Goal: Task Accomplishment & Management: Complete application form

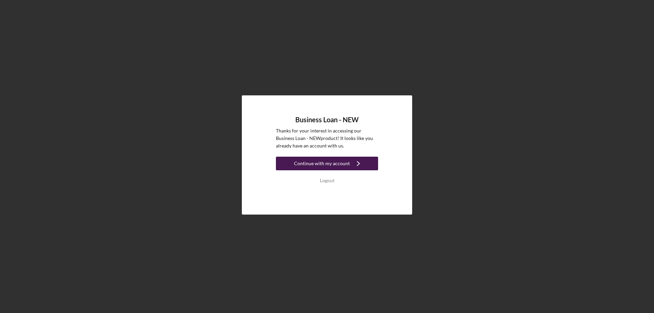
click at [318, 164] on div "Continue with my account" at bounding box center [322, 164] width 56 height 14
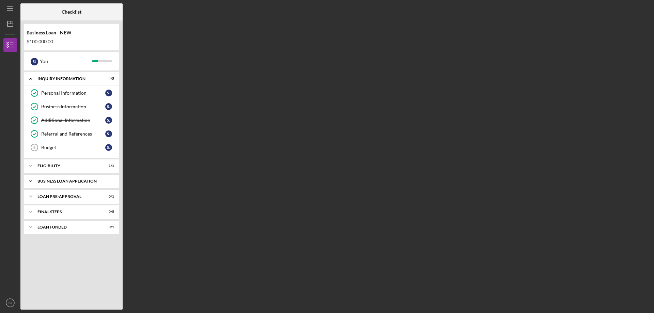
click at [50, 180] on div "BUSINESS LOAN APPLICATION" at bounding box center [73, 181] width 73 height 4
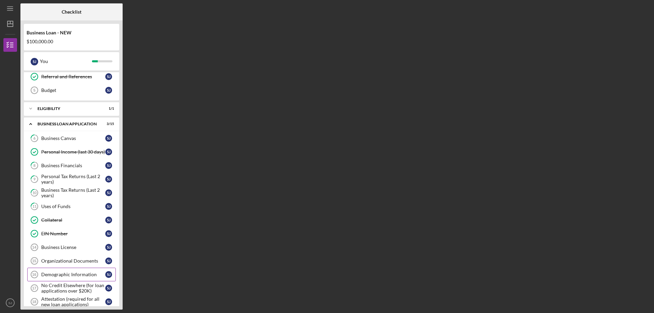
scroll to position [68, 0]
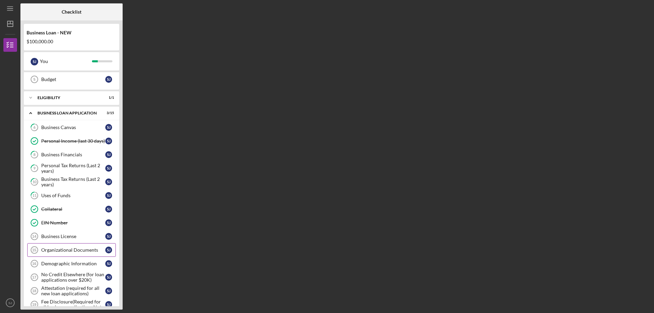
click at [70, 250] on div "Organizational Documents" at bounding box center [73, 249] width 64 height 5
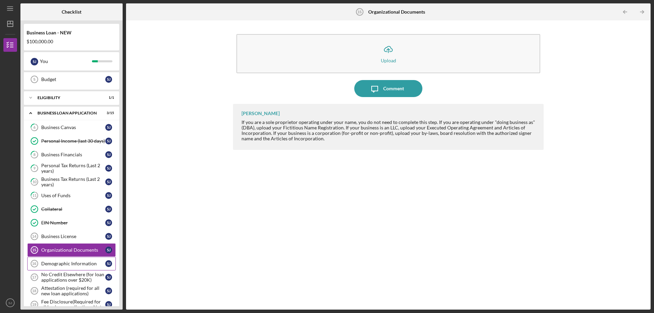
click at [59, 264] on div "Demographic Information" at bounding box center [73, 263] width 64 height 5
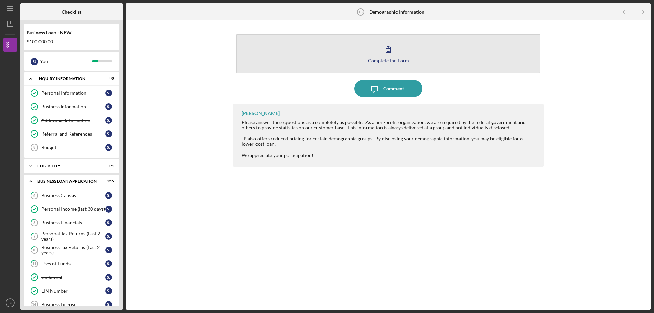
click at [385, 63] on button "Complete the Form Form" at bounding box center [388, 53] width 304 height 39
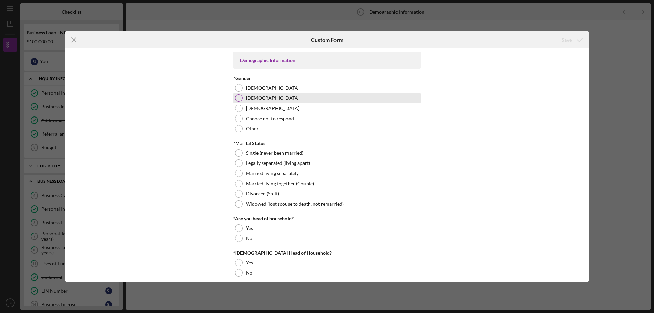
click at [237, 97] on div at bounding box center [238, 97] width 7 height 7
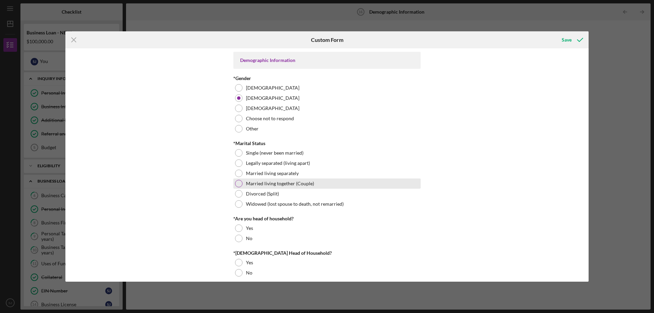
click at [236, 183] on div at bounding box center [238, 183] width 7 height 7
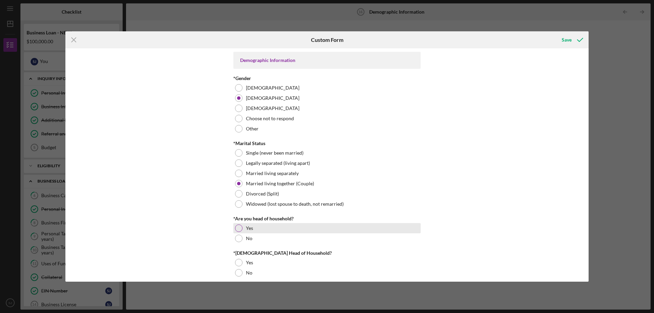
click at [240, 227] on div at bounding box center [238, 227] width 7 height 7
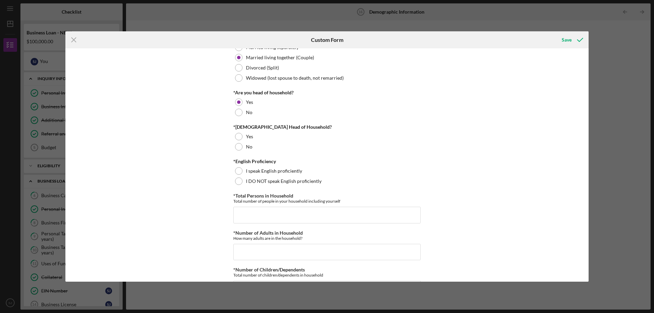
scroll to position [136, 0]
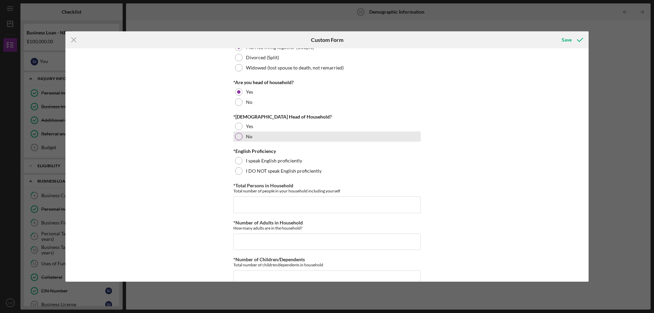
click at [237, 135] on div at bounding box center [238, 136] width 7 height 7
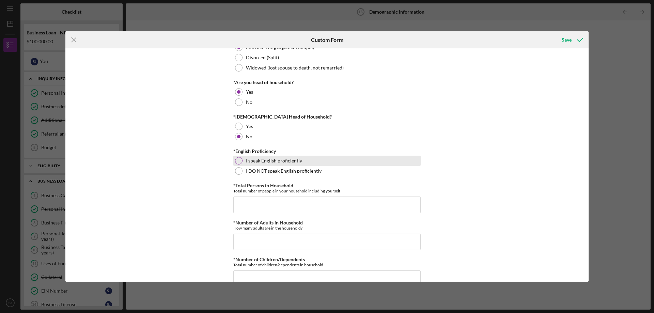
click at [237, 160] on div at bounding box center [238, 160] width 7 height 7
click at [299, 205] on input "*Total Persons in Household" at bounding box center [326, 205] width 187 height 16
type input "2"
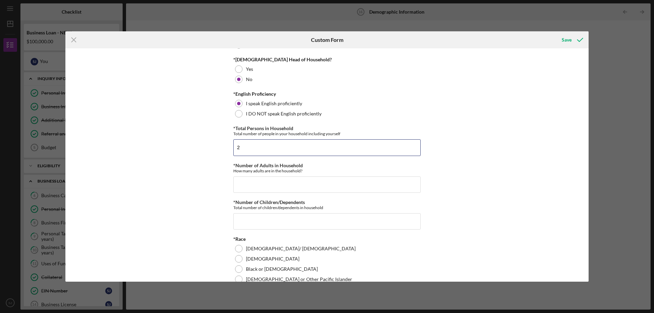
scroll to position [204, 0]
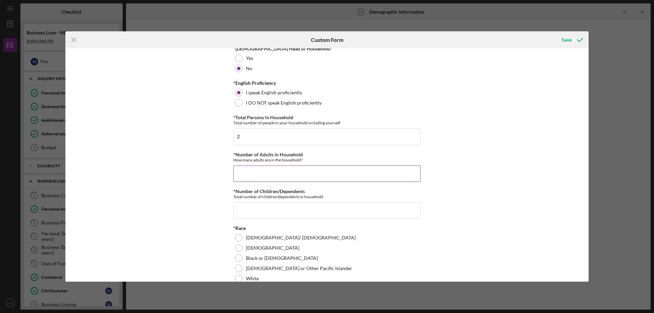
click at [311, 178] on input "*Number of Adults in Household" at bounding box center [326, 174] width 187 height 16
type input "2"
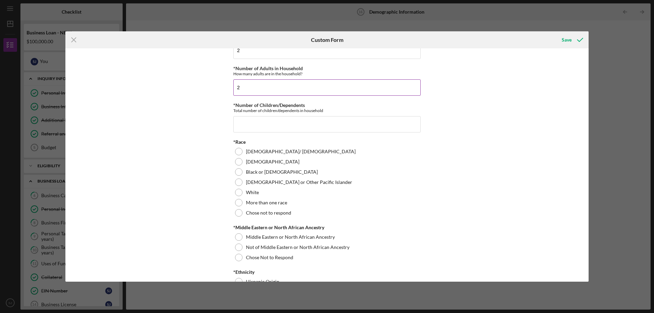
scroll to position [272, 0]
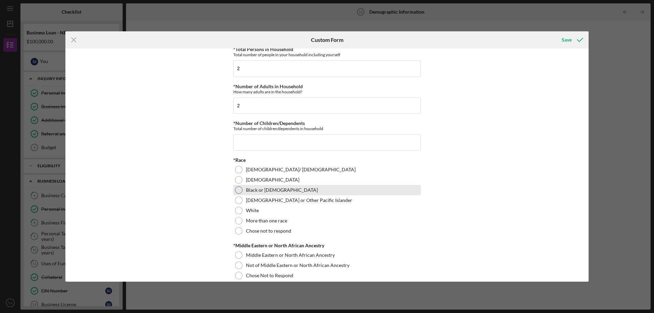
click at [238, 189] on div at bounding box center [238, 189] width 7 height 7
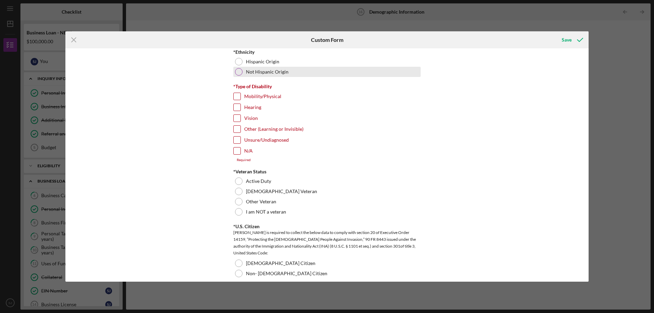
scroll to position [511, 0]
click at [234, 94] on input "Mobility/Physical" at bounding box center [237, 96] width 7 height 7
checkbox input "true"
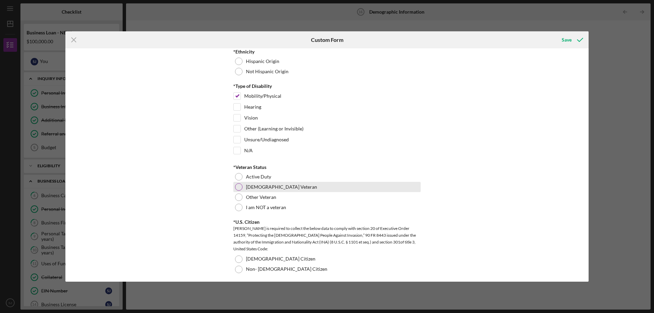
click at [238, 186] on div at bounding box center [238, 186] width 7 height 7
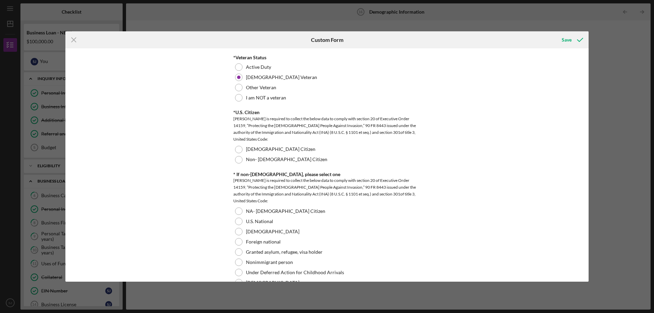
scroll to position [613, 0]
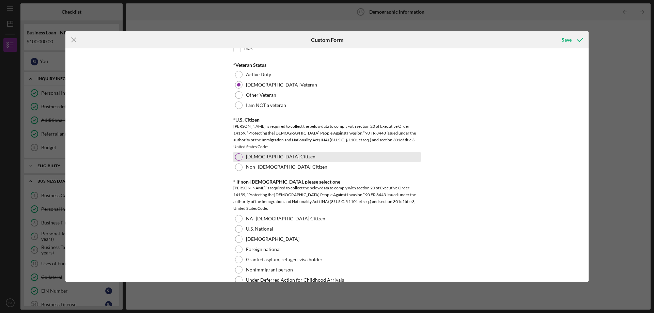
click at [239, 157] on div at bounding box center [238, 156] width 7 height 7
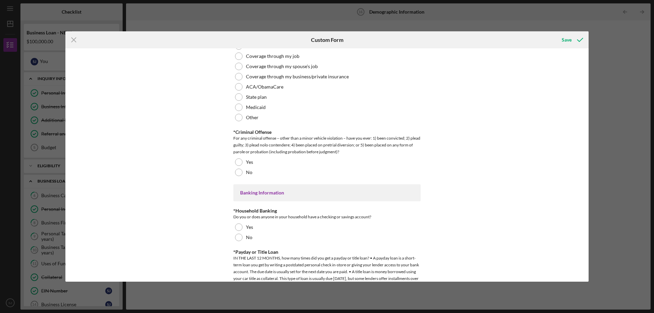
scroll to position [1177, 0]
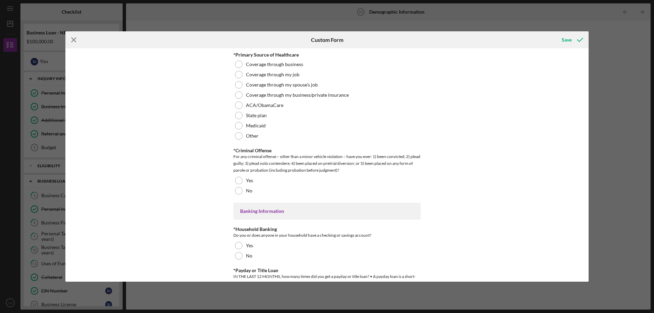
click at [73, 38] on line at bounding box center [74, 40] width 4 height 4
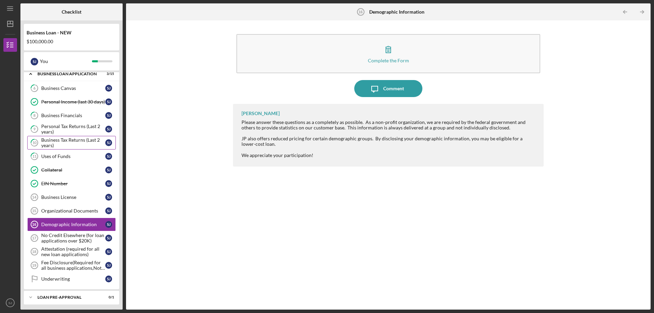
scroll to position [140, 0]
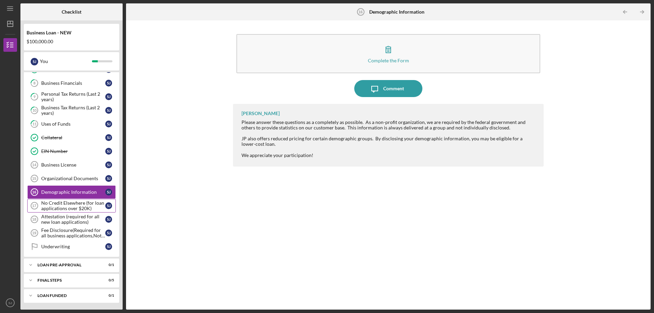
click at [75, 205] on div "No Credit Elsewhere (for loan applications over $20K)" at bounding box center [73, 205] width 64 height 11
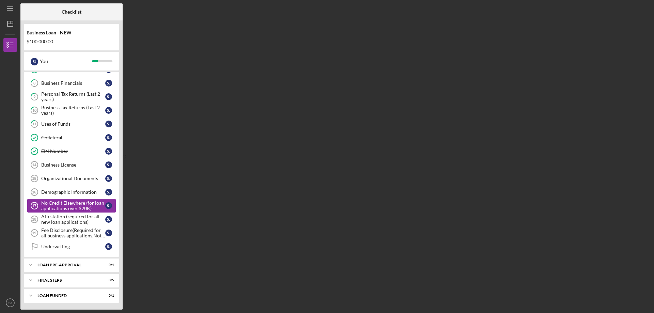
click at [75, 205] on div "No Credit Elsewhere (for loan applications over $20K)" at bounding box center [73, 205] width 64 height 11
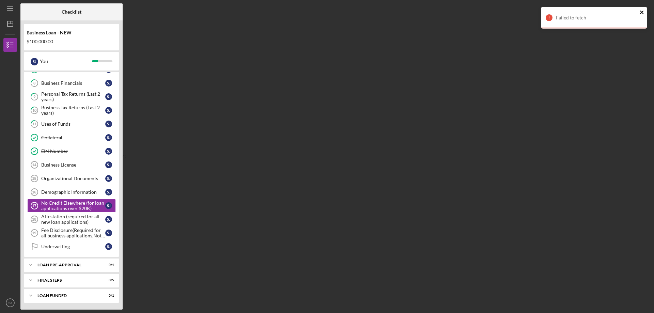
click at [641, 11] on icon "close" at bounding box center [641, 12] width 3 height 3
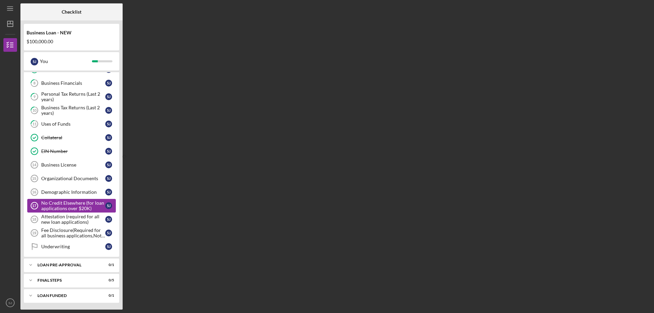
click at [50, 204] on div "No Credit Elsewhere (for loan applications over $20K)" at bounding box center [73, 205] width 64 height 11
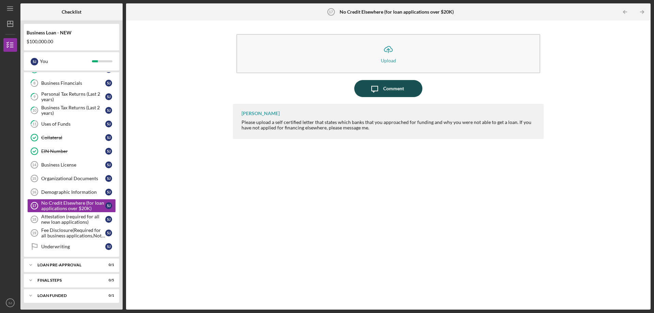
click at [400, 89] on div "Comment" at bounding box center [393, 88] width 21 height 17
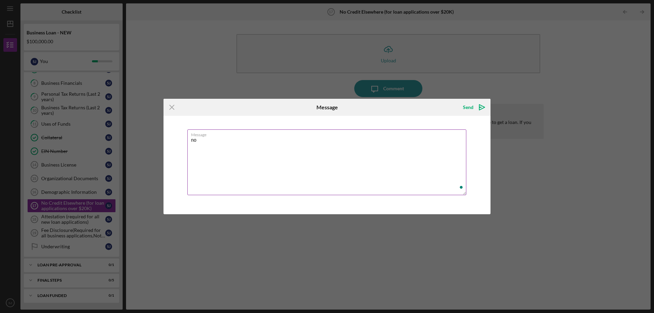
type textarea "n"
type textarea "[PERSON_NAME]"
click at [473, 107] on div "Send" at bounding box center [468, 107] width 11 height 14
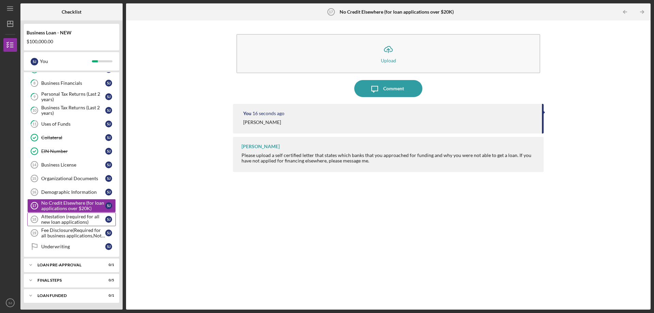
click at [62, 214] on link "Attestation (required for all new loan applications) 18 Attestation (required f…" at bounding box center [71, 220] width 89 height 14
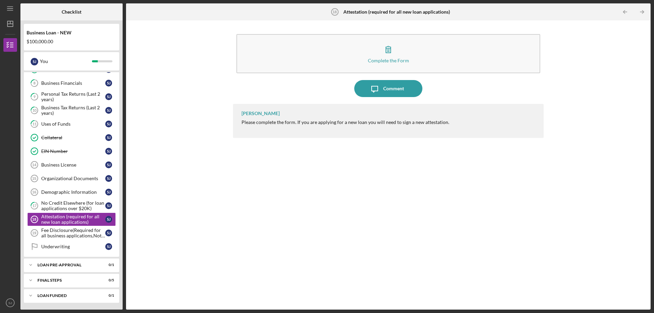
drag, startPoint x: 385, startPoint y: 62, endPoint x: 491, endPoint y: 80, distance: 107.1
click at [491, 79] on div "Complete the Form Form" at bounding box center [388, 55] width 311 height 49
click at [77, 233] on div "Fee Disclosure(Required for all business applications,Not needed for Contractor…" at bounding box center [73, 233] width 64 height 11
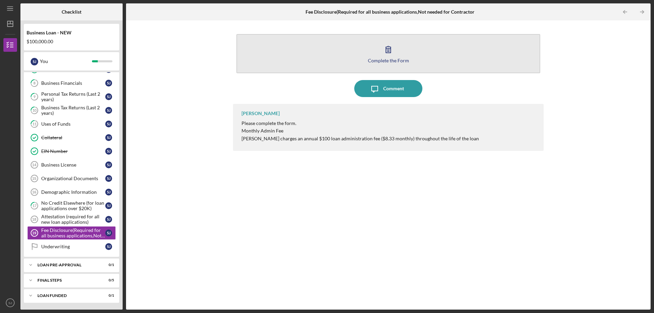
click at [402, 59] on div "Complete the Form" at bounding box center [388, 60] width 41 height 5
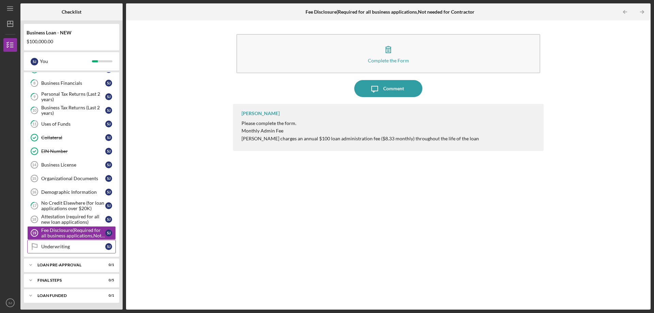
click at [57, 248] on div "Underwriting" at bounding box center [73, 246] width 64 height 5
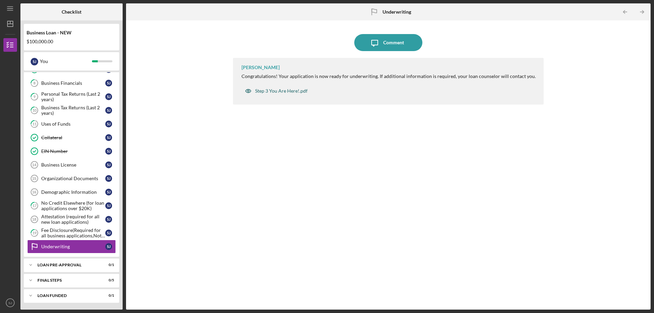
click at [280, 91] on div "Step 3 You Are Here!.pdf" at bounding box center [281, 90] width 52 height 5
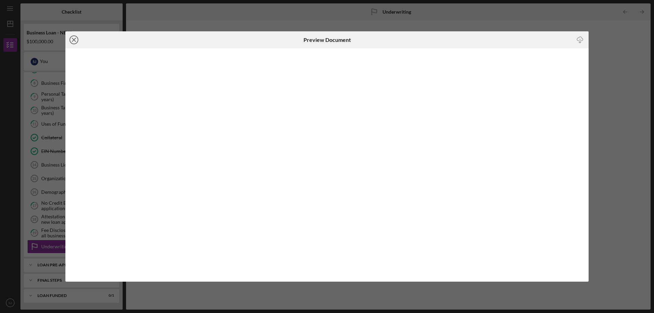
click at [72, 39] on icon "Icon/Close" at bounding box center [73, 39] width 17 height 17
